Goal: Information Seeking & Learning: Learn about a topic

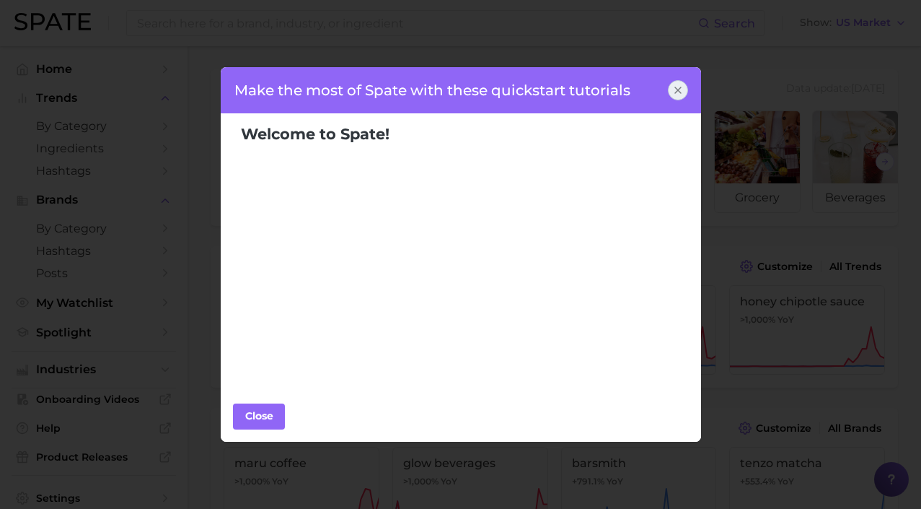
click at [689, 108] on div "Make the most of Spate with these quickstart tutorials" at bounding box center [461, 90] width 482 height 46
click at [683, 89] on icon at bounding box center [678, 90] width 12 height 12
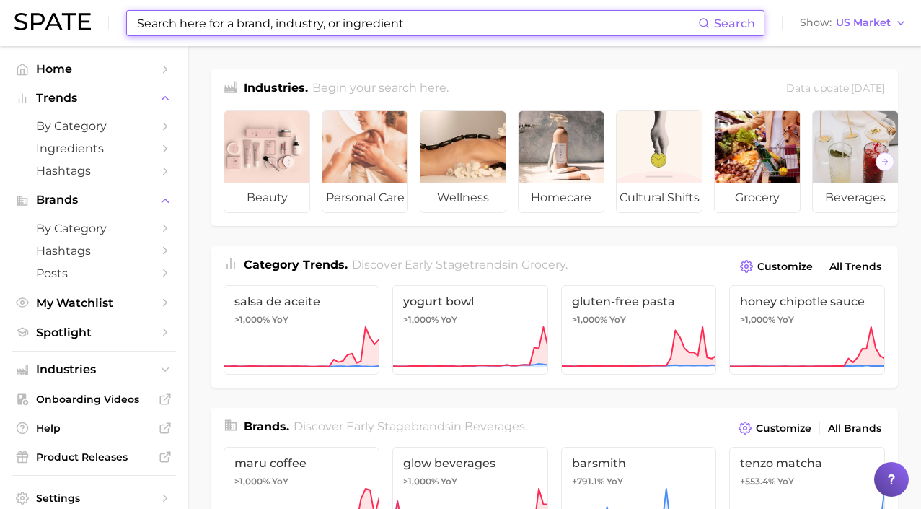
click at [319, 19] on input at bounding box center [417, 23] width 563 height 25
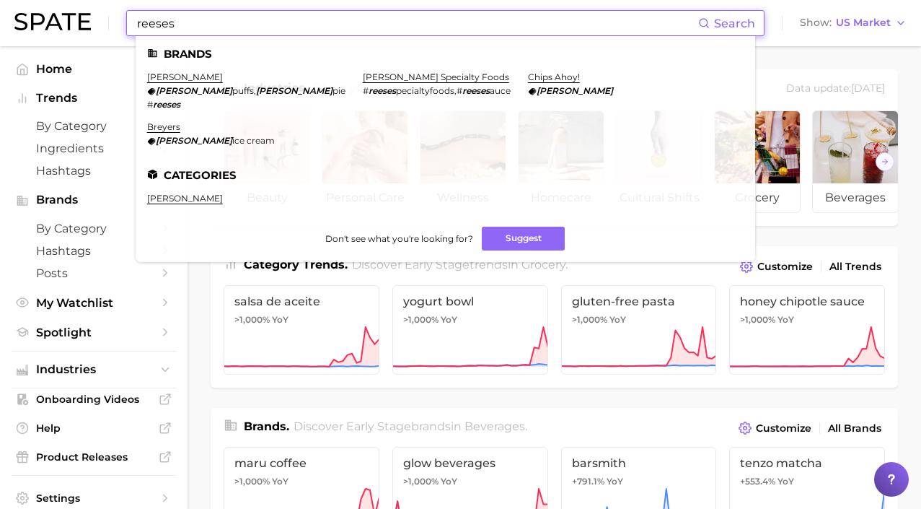
type input "Reeses"
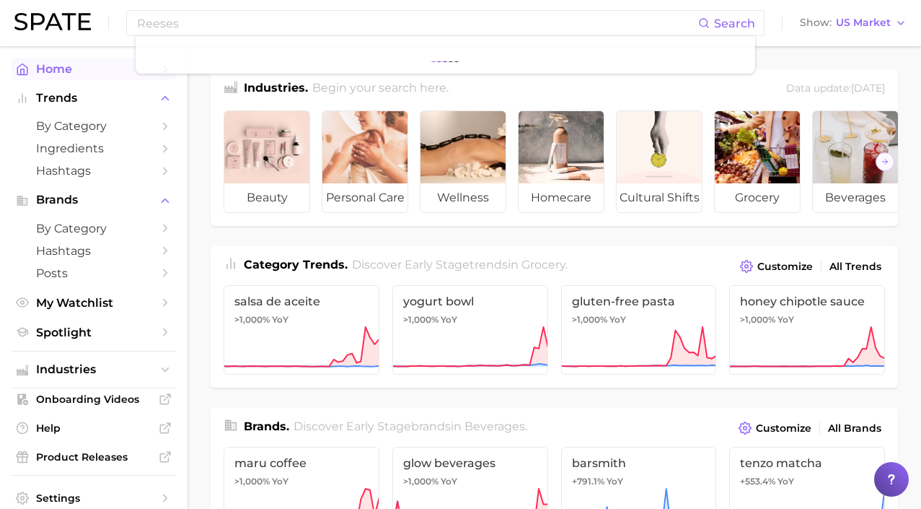
drag, startPoint x: 319, startPoint y: 19, endPoint x: 167, endPoint y: 78, distance: 163.1
click at [167, 78] on link "Home" at bounding box center [94, 69] width 165 height 22
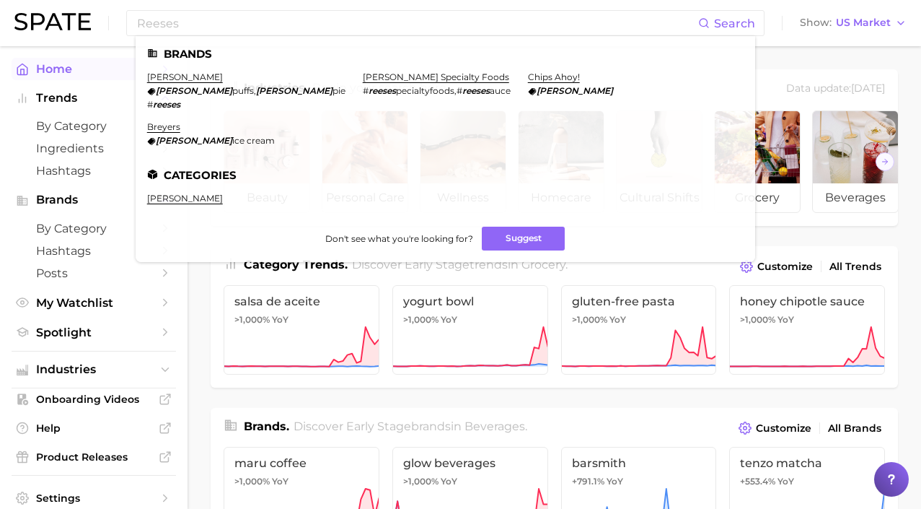
click at [167, 78] on link "[PERSON_NAME]" at bounding box center [185, 76] width 76 height 11
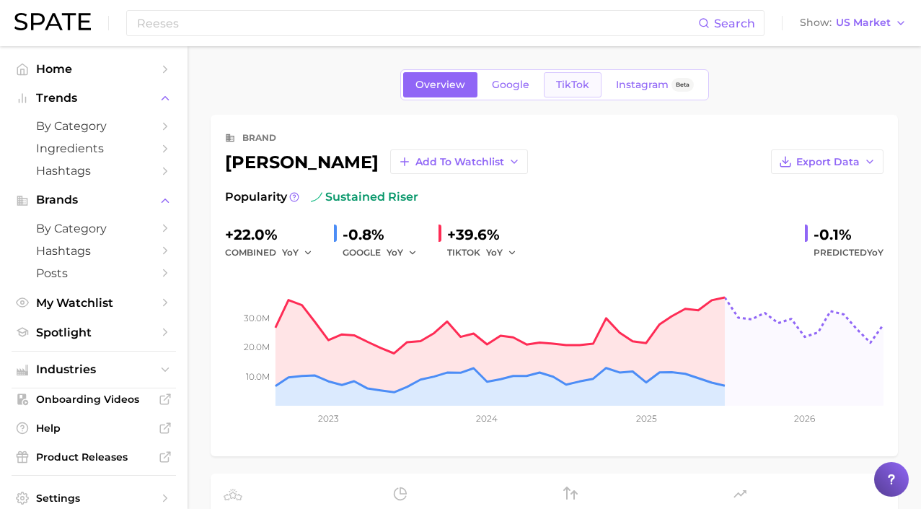
click at [566, 86] on span "TikTok" at bounding box center [572, 85] width 33 height 12
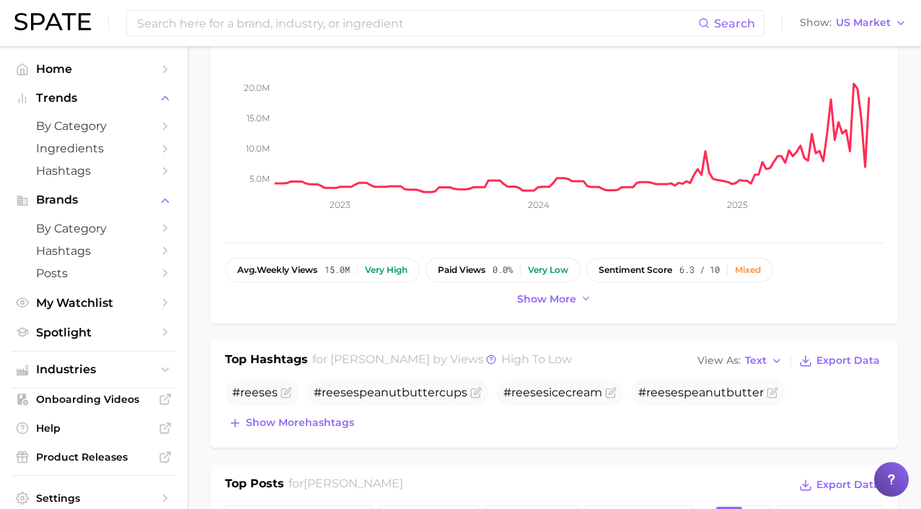
scroll to position [354, 0]
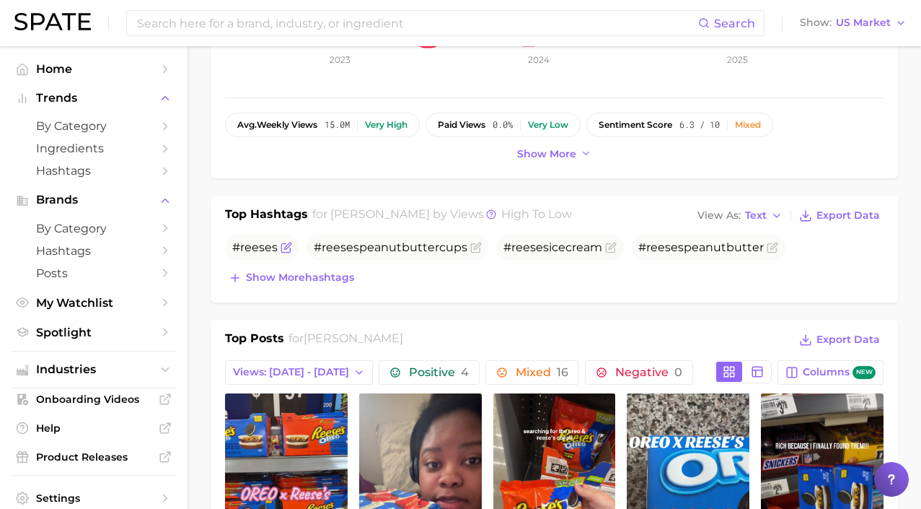
click at [247, 249] on span "#reeses" at bounding box center [254, 247] width 45 height 14
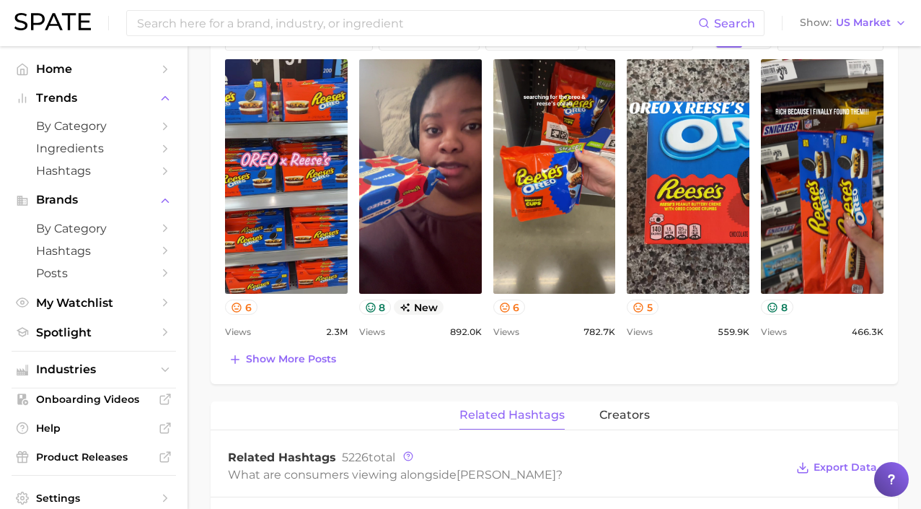
scroll to position [517, 0]
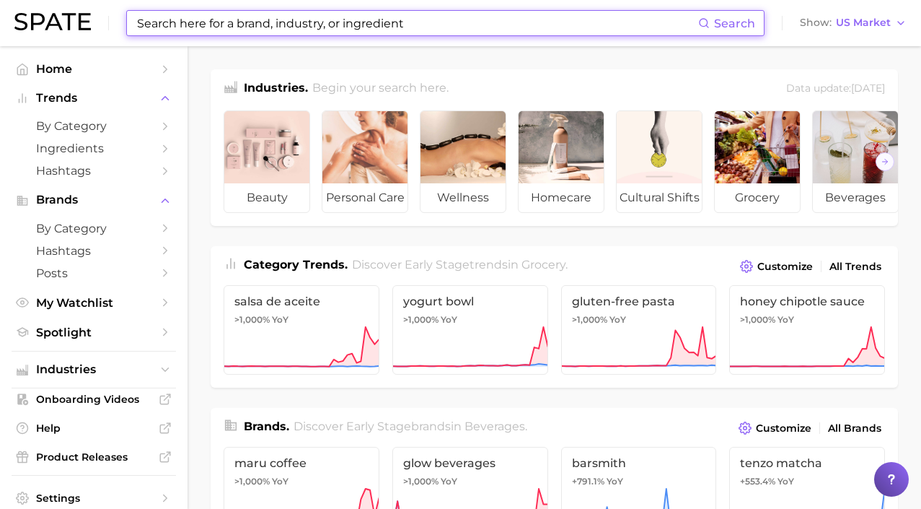
click at [348, 31] on input at bounding box center [417, 23] width 563 height 25
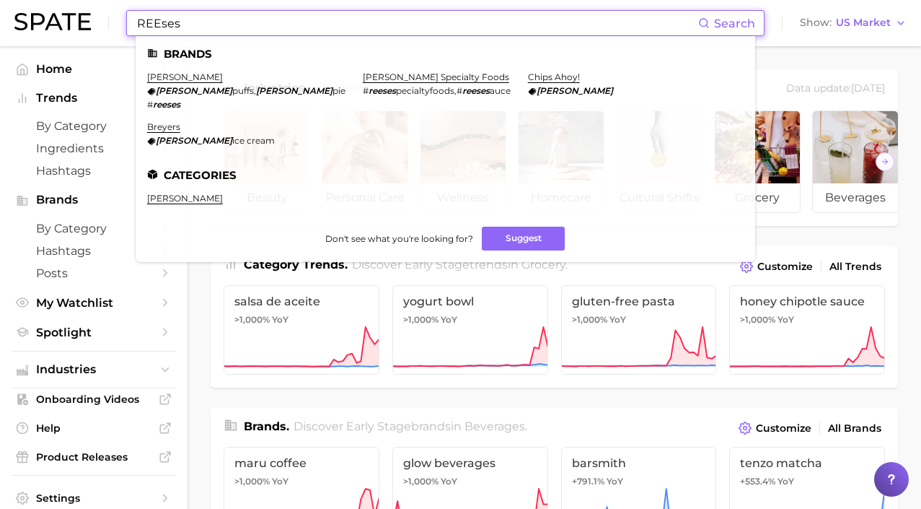
click at [175, 21] on input "REEses" at bounding box center [417, 23] width 563 height 25
type input "@"
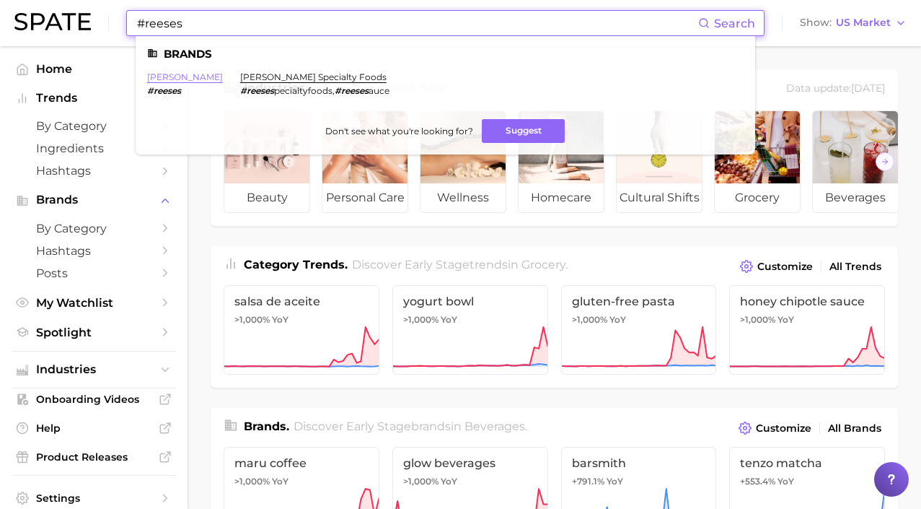
type input "#reeses"
click at [162, 79] on link "[PERSON_NAME]" at bounding box center [185, 76] width 76 height 11
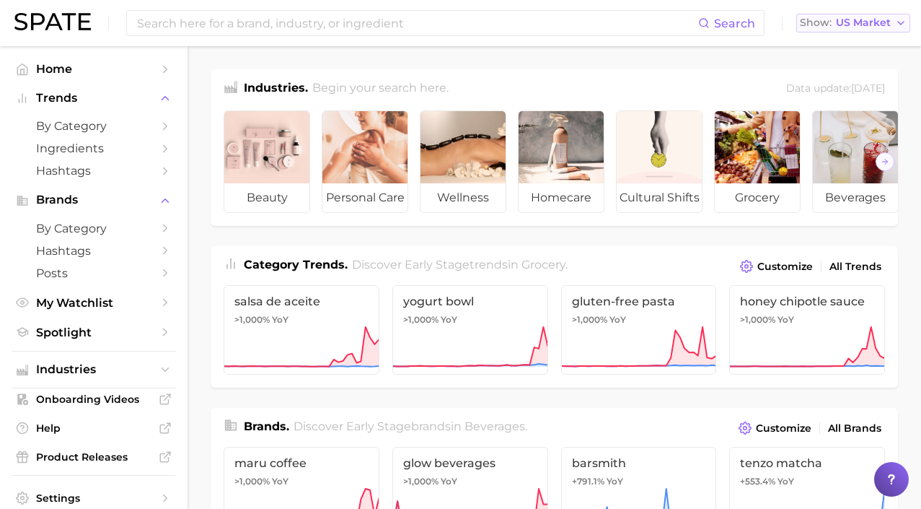
click at [895, 23] on button "Show US Market" at bounding box center [854, 23] width 114 height 19
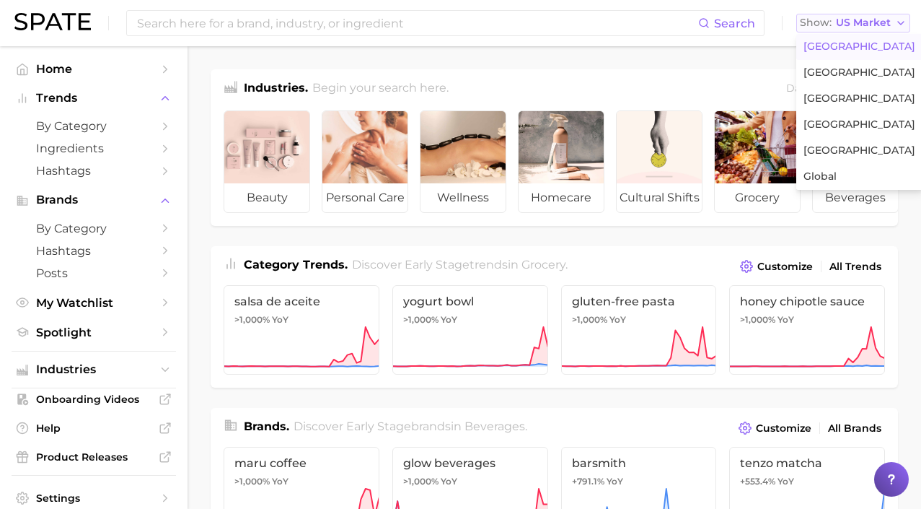
click at [895, 23] on button "Show US Market" at bounding box center [854, 23] width 114 height 19
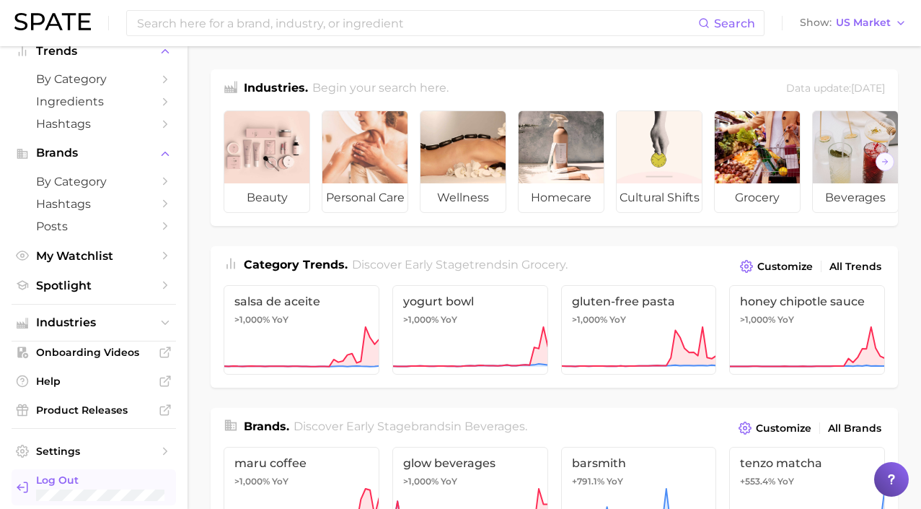
scroll to position [46, 0]
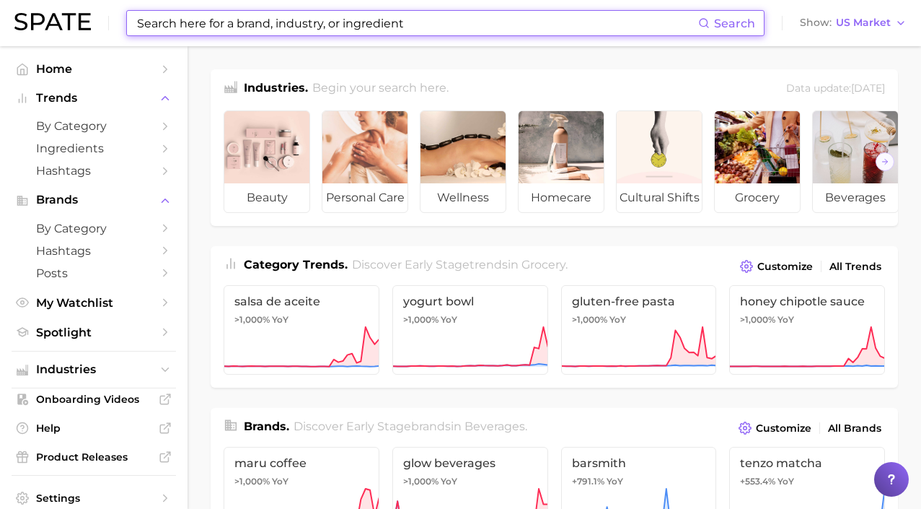
click at [304, 30] on input at bounding box center [417, 23] width 563 height 25
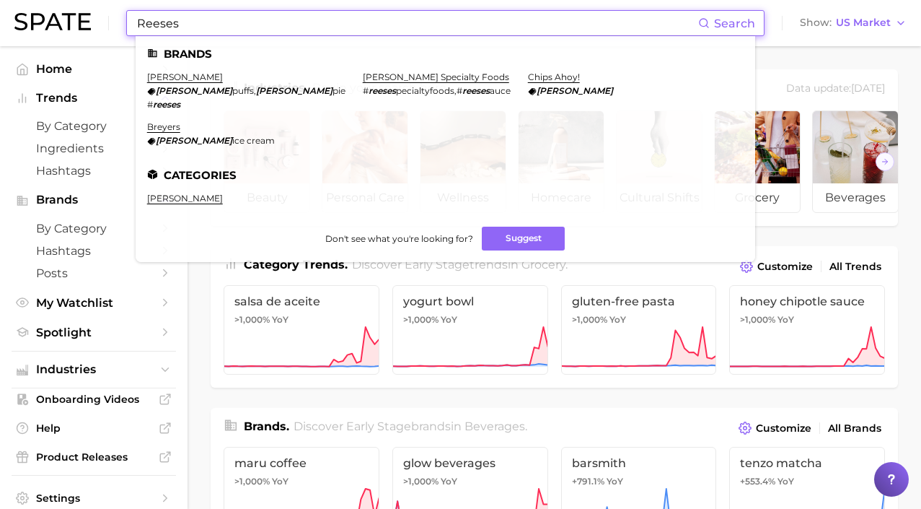
type input "Reeses"
drag, startPoint x: 304, startPoint y: 30, endPoint x: 160, endPoint y: 78, distance: 152.0
click at [160, 78] on link "Home" at bounding box center [94, 69] width 165 height 22
click at [171, 74] on link "[PERSON_NAME]" at bounding box center [185, 76] width 76 height 11
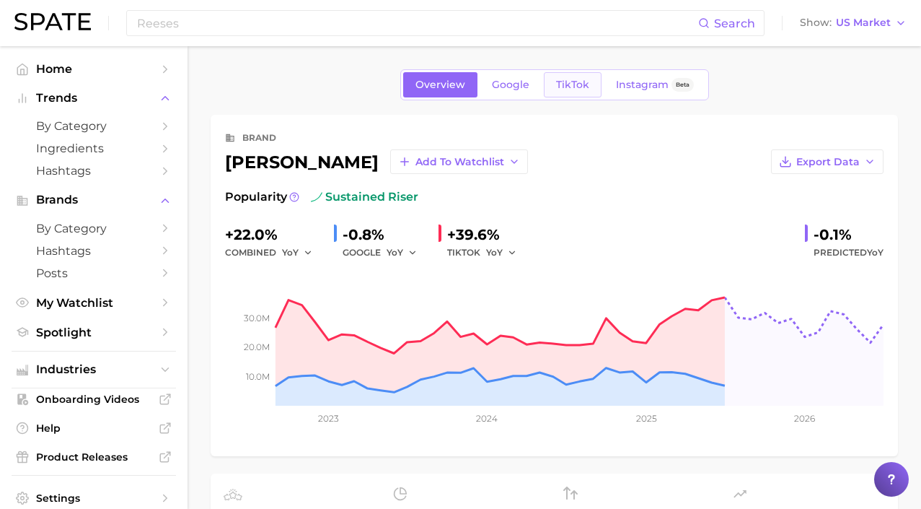
click at [584, 92] on link "TikTok" at bounding box center [573, 84] width 58 height 25
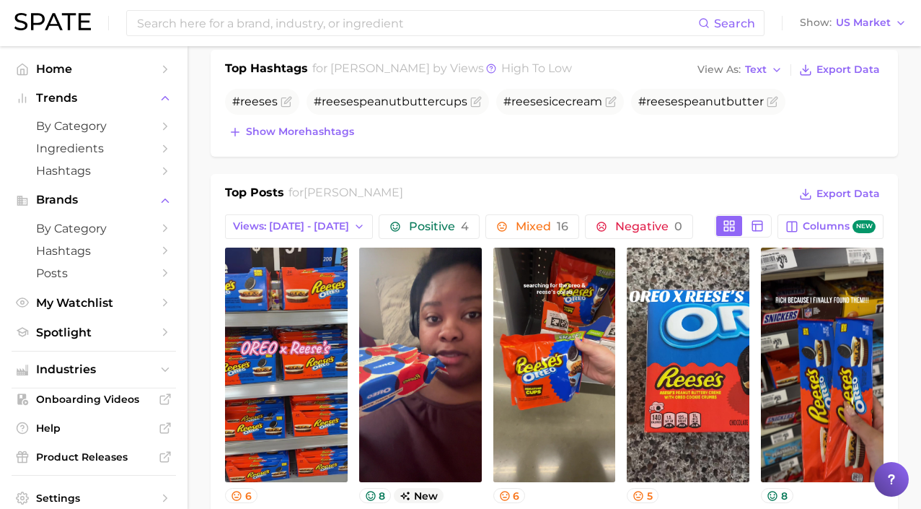
scroll to position [501, 0]
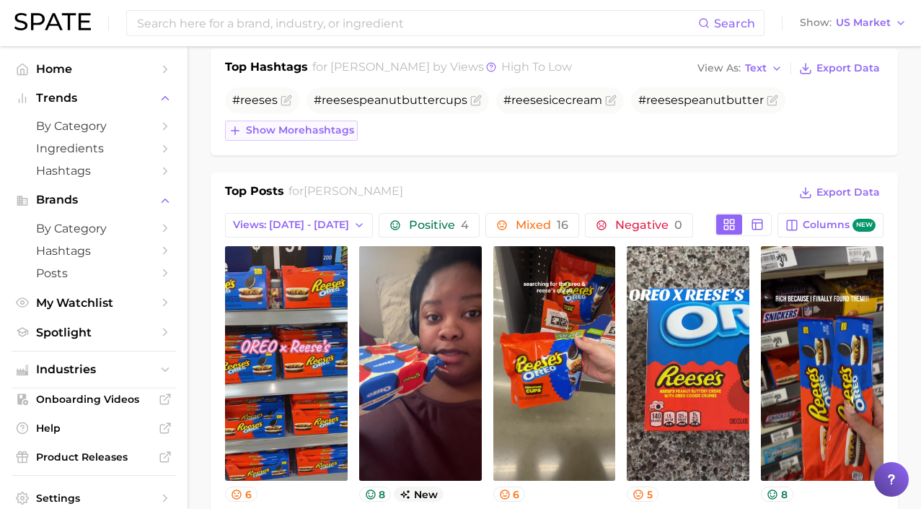
click at [316, 128] on span "Show more hashtags" at bounding box center [300, 130] width 108 height 12
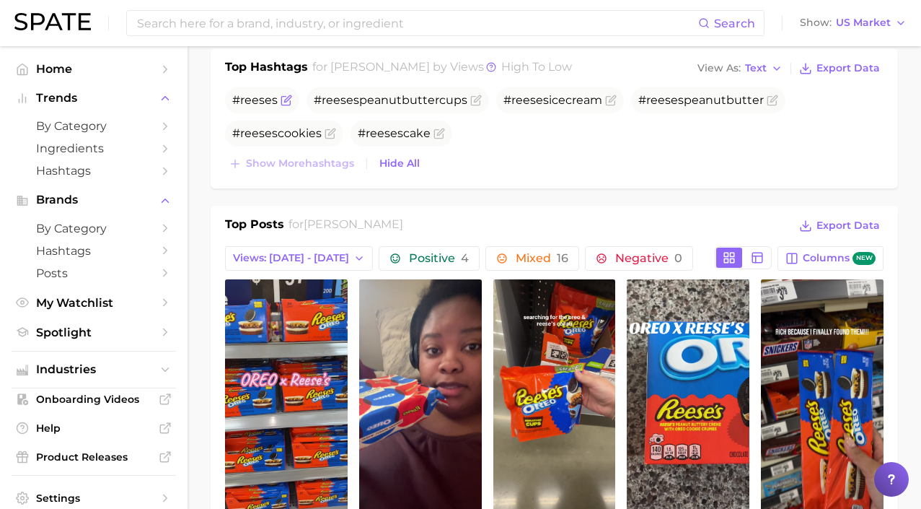
click at [281, 98] on icon "Flag as miscategorized or irrelevant" at bounding box center [287, 101] width 12 height 12
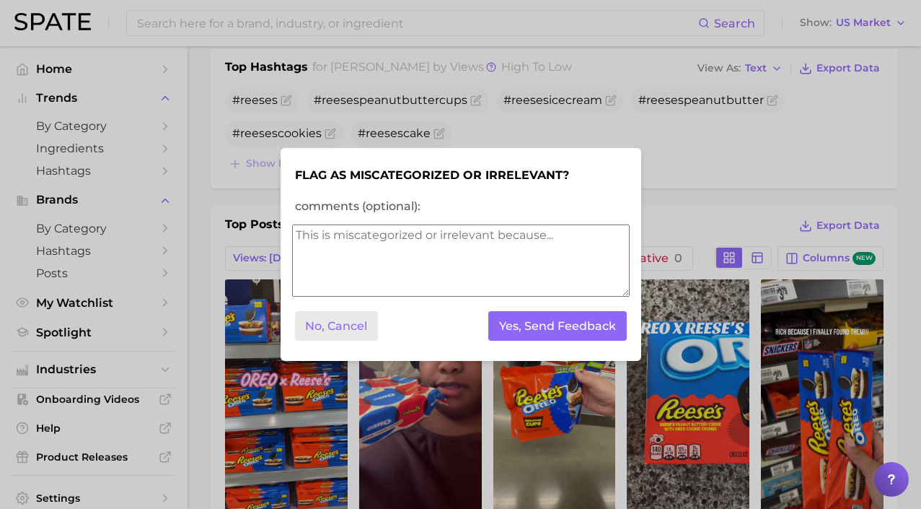
click at [346, 329] on button "No, Cancel" at bounding box center [337, 326] width 84 height 30
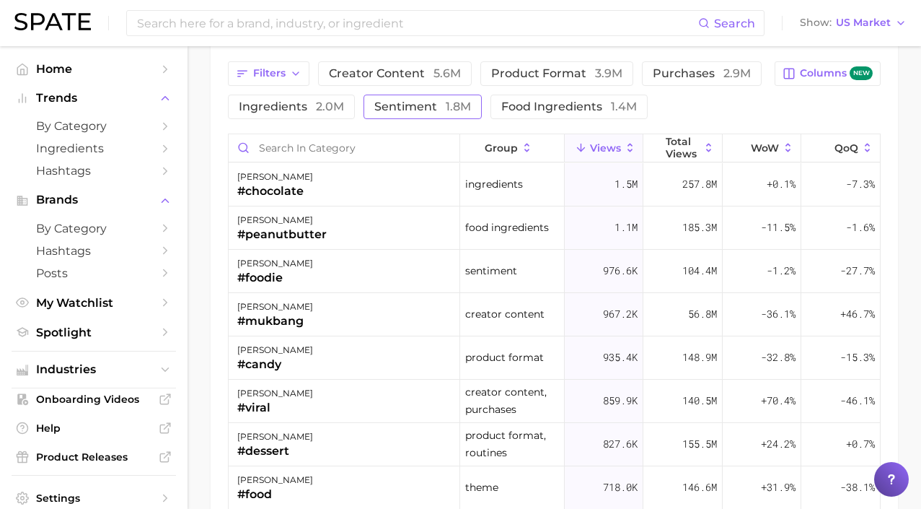
scroll to position [1177, 0]
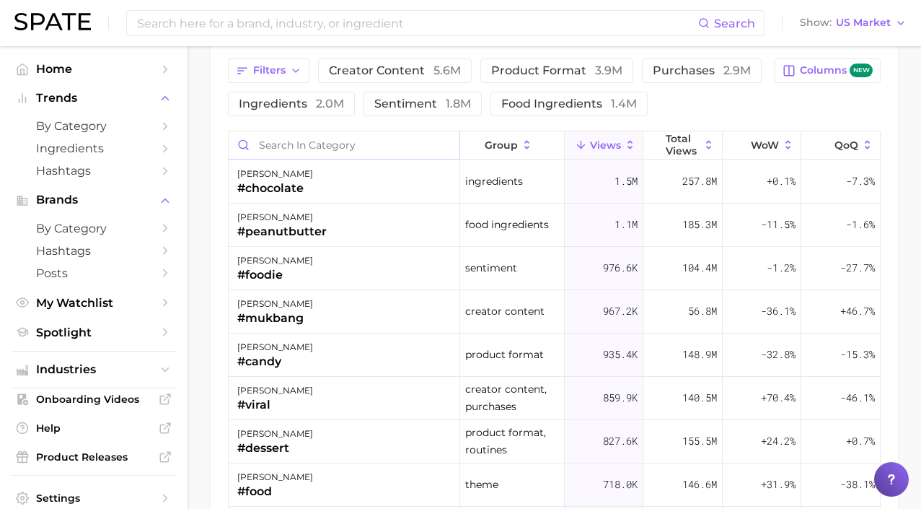
click at [351, 142] on input "Search in category" at bounding box center [344, 144] width 231 height 27
type input "reeses"
click at [442, 147] on input "reeses" at bounding box center [344, 144] width 231 height 27
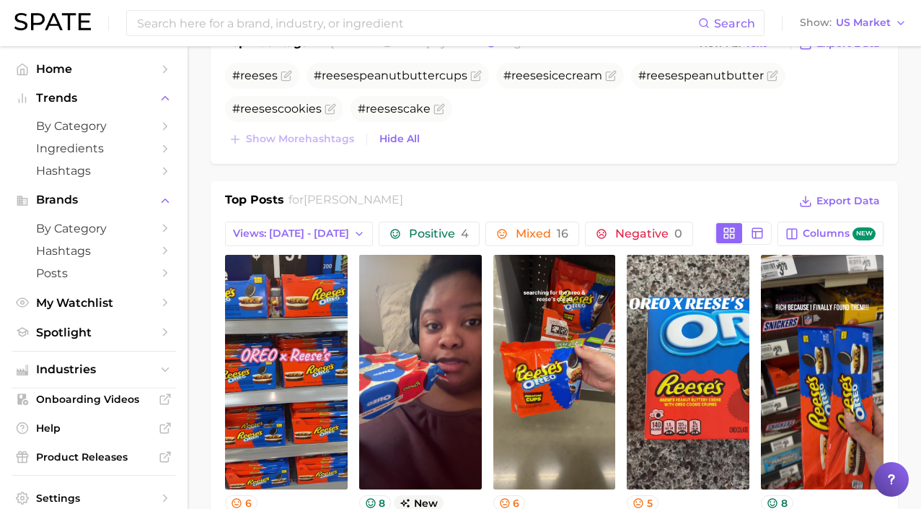
scroll to position [405, 0]
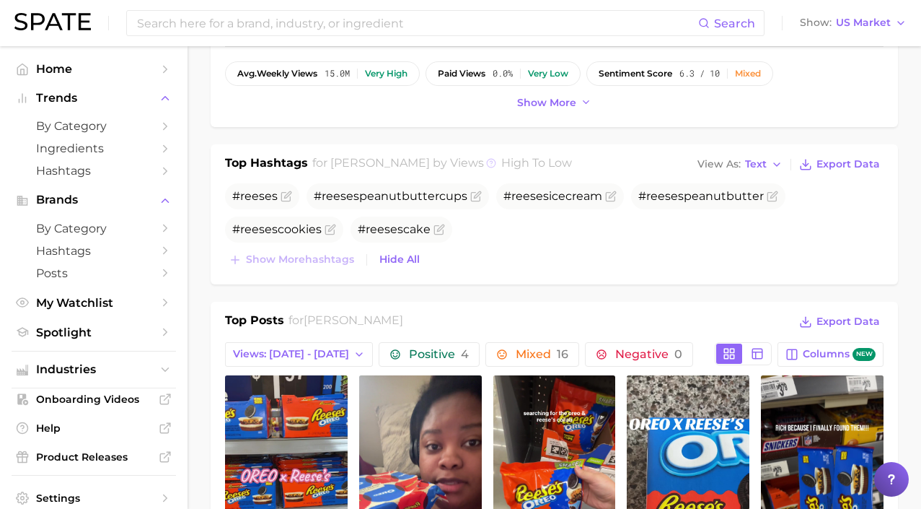
click at [486, 165] on icon at bounding box center [491, 163] width 10 height 10
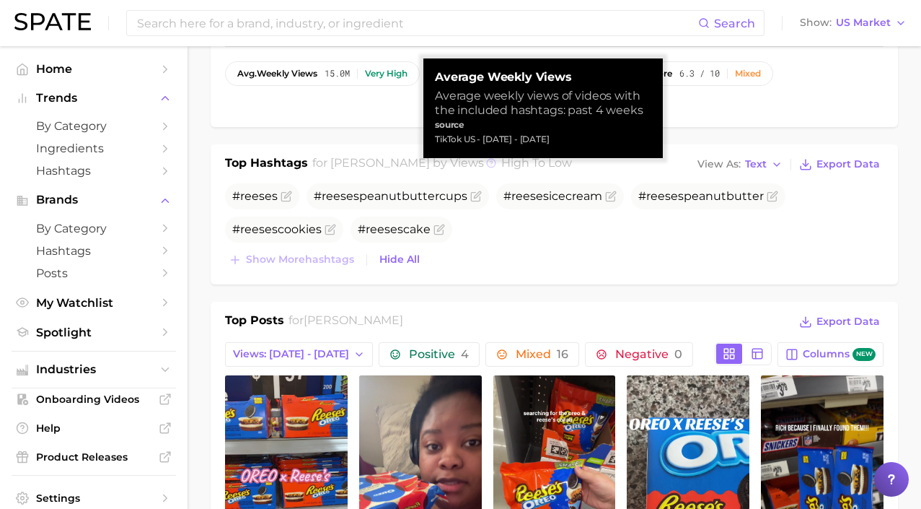
click at [486, 165] on icon at bounding box center [491, 163] width 10 height 10
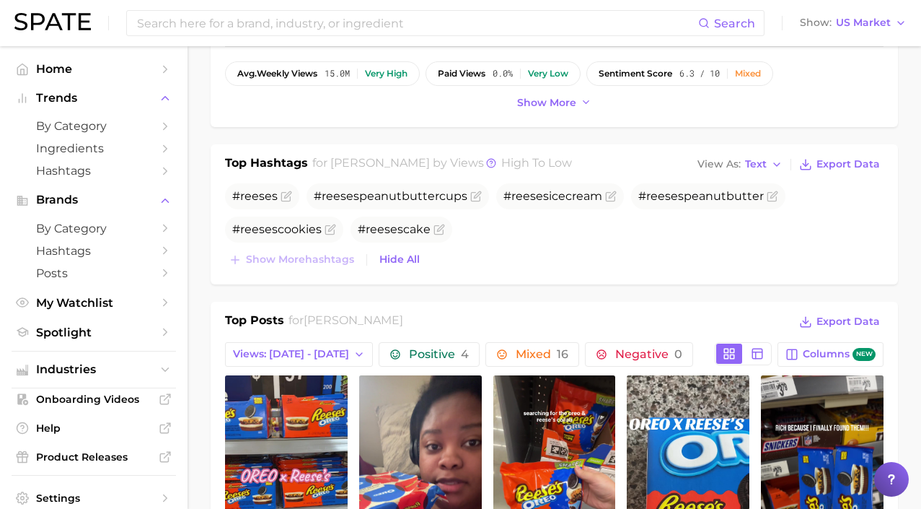
click at [264, 161] on h1 "Top Hashtags" at bounding box center [266, 164] width 83 height 20
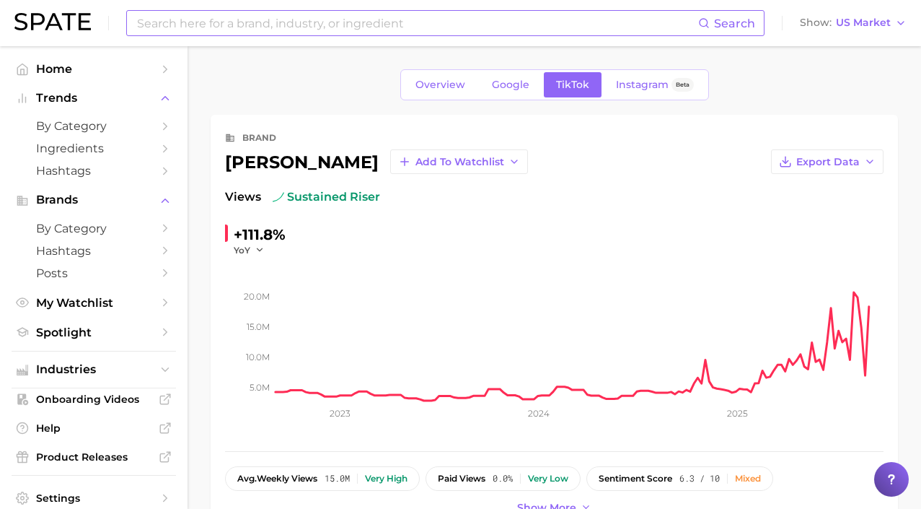
scroll to position [0, 0]
